Goal: Information Seeking & Learning: Learn about a topic

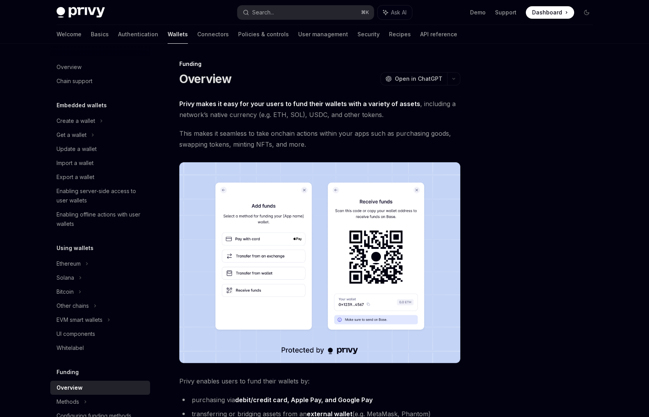
click at [550, 282] on div at bounding box center [540, 238] width 119 height 358
click at [552, 279] on div at bounding box center [540, 238] width 119 height 358
click at [197, 35] on link "Connectors" at bounding box center [213, 34] width 32 height 19
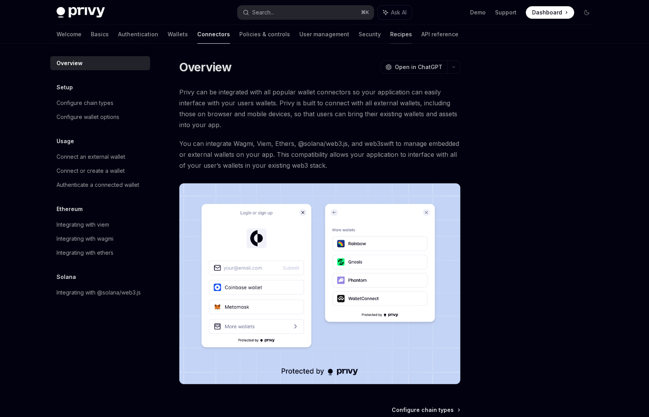
click at [390, 32] on link "Recipes" at bounding box center [401, 34] width 22 height 19
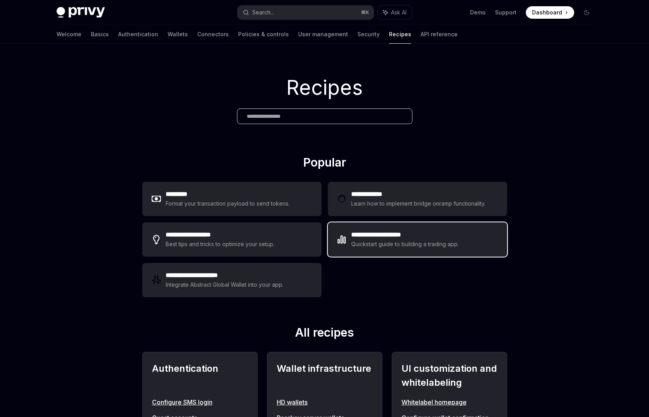
click at [379, 250] on div "**********" at bounding box center [417, 239] width 179 height 34
type textarea "*"
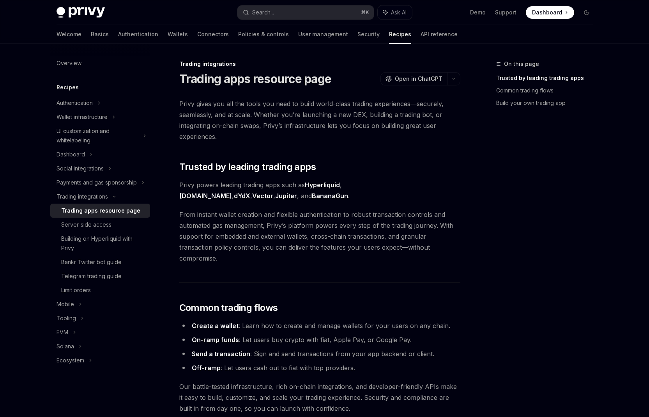
click at [238, 252] on span "From instant wallet creation and flexible authentication to robust transaction …" at bounding box center [319, 236] width 281 height 55
